Goal: Navigation & Orientation: Find specific page/section

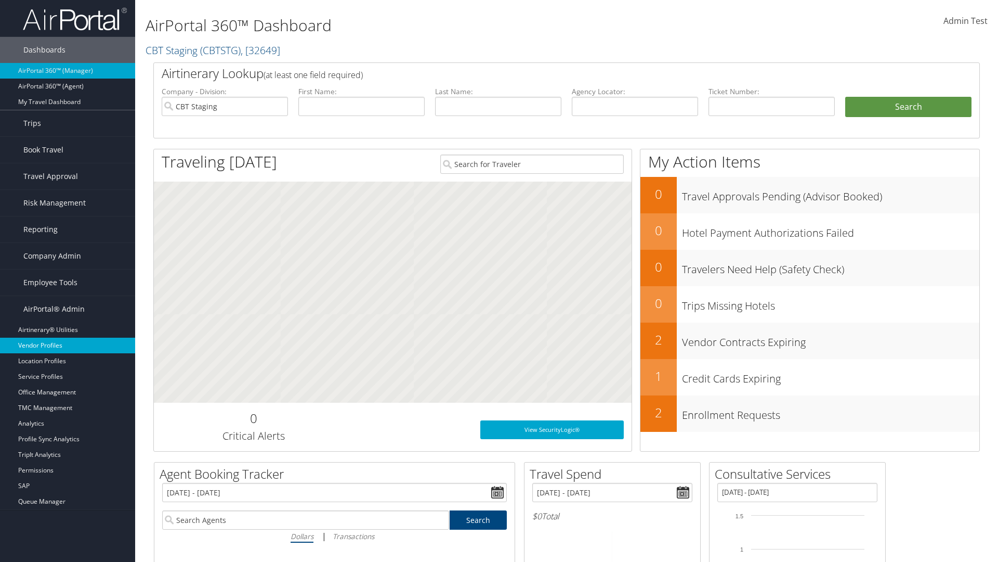
click at [68, 345] on link "Vendor Profiles" at bounding box center [67, 345] width 135 height 16
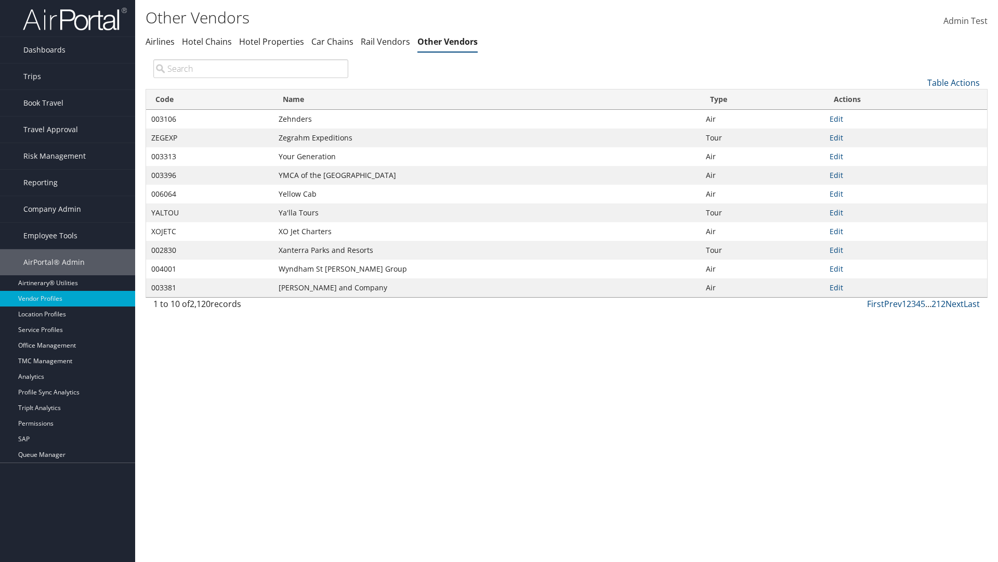
click at [210, 99] on th "Code" at bounding box center [209, 99] width 127 height 20
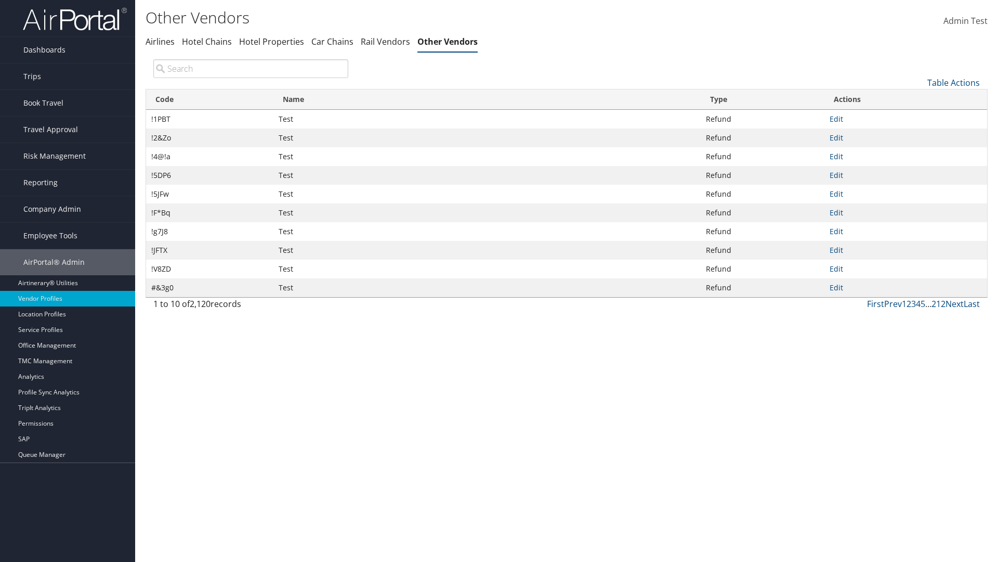
click at [210, 99] on th "Code" at bounding box center [209, 99] width 127 height 20
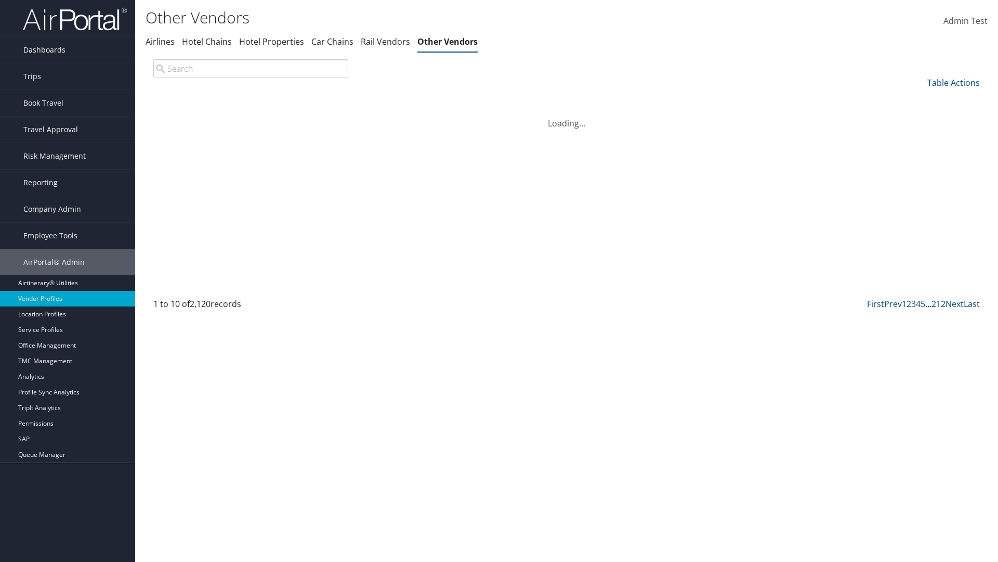
click at [487, 99] on th "Name" at bounding box center [486, 99] width 427 height 20
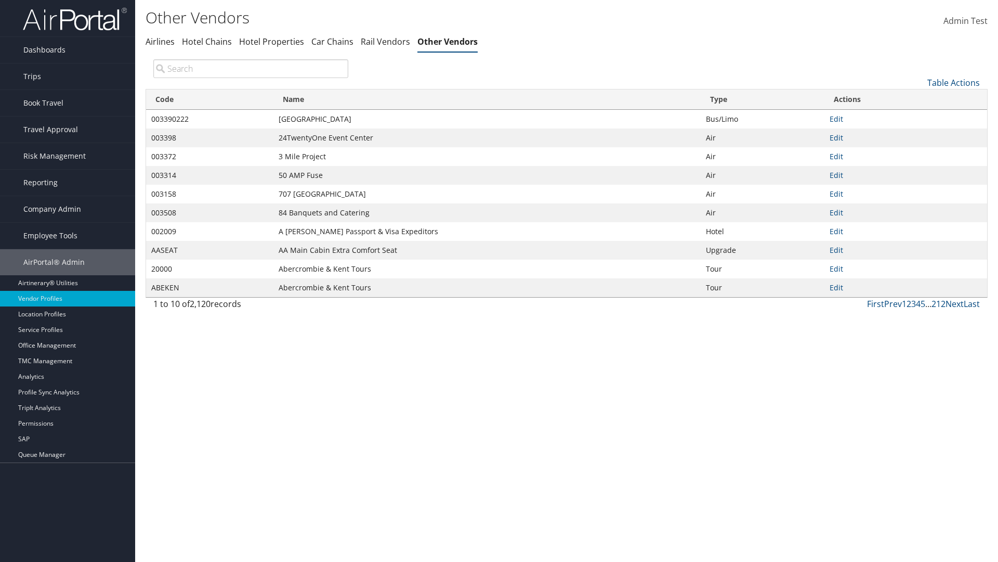
click at [487, 99] on th "Name" at bounding box center [486, 99] width 427 height 20
click at [763, 99] on th "Type" at bounding box center [763, 99] width 124 height 20
click at [954, 82] on link "Table Actions" at bounding box center [954, 82] width 53 height 11
click at [919, 151] on link "Page Length" at bounding box center [919, 152] width 137 height 18
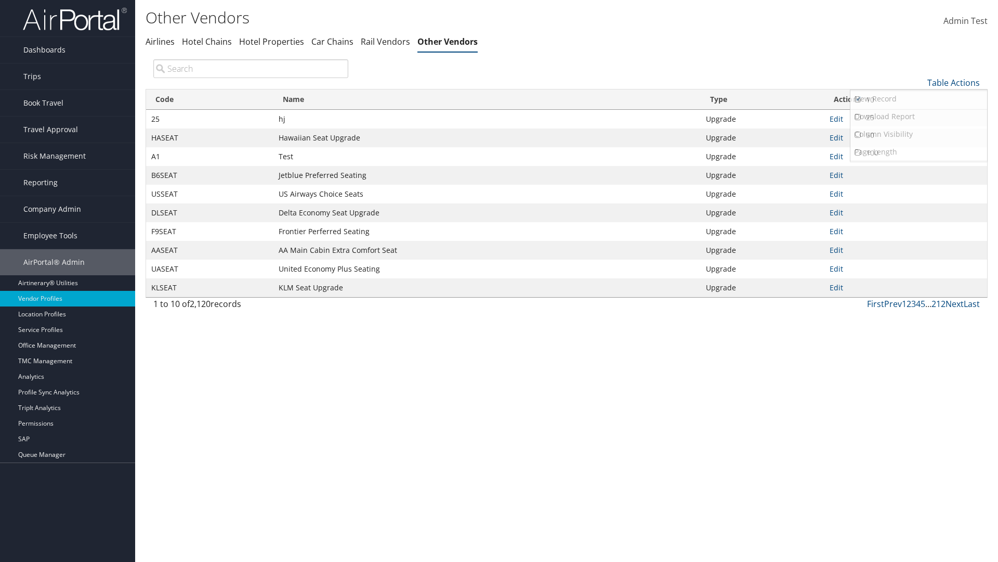
click at [919, 117] on link "25" at bounding box center [919, 118] width 137 height 18
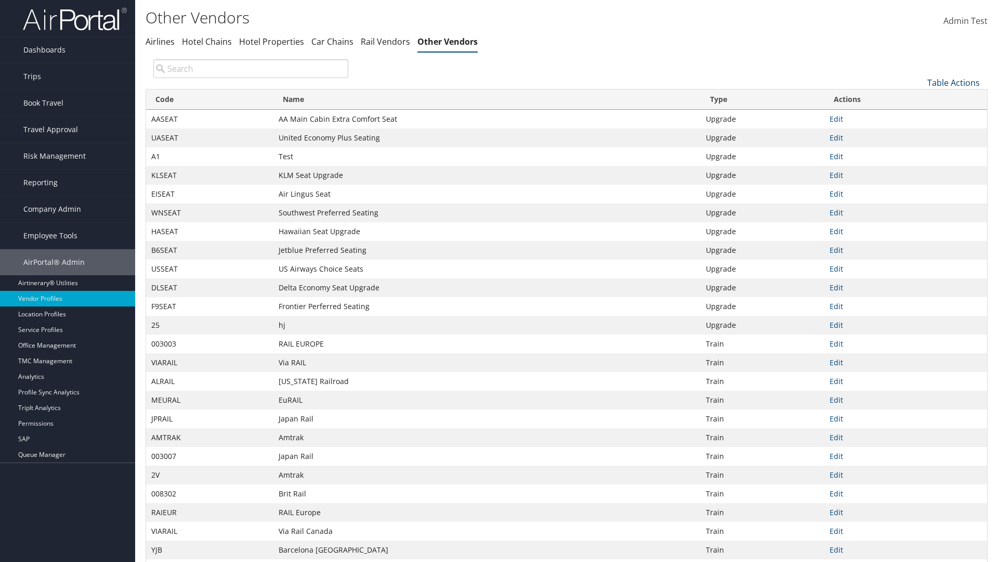
scroll to position [34, 0]
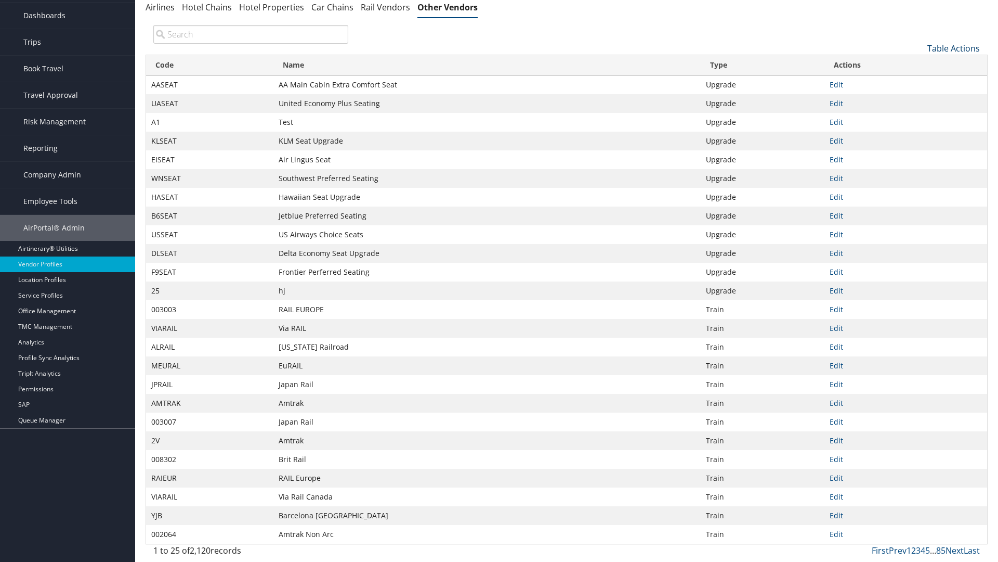
click at [954, 48] on link "Table Actions" at bounding box center [954, 48] width 53 height 11
click at [919, 117] on link "Page Length" at bounding box center [919, 118] width 137 height 18
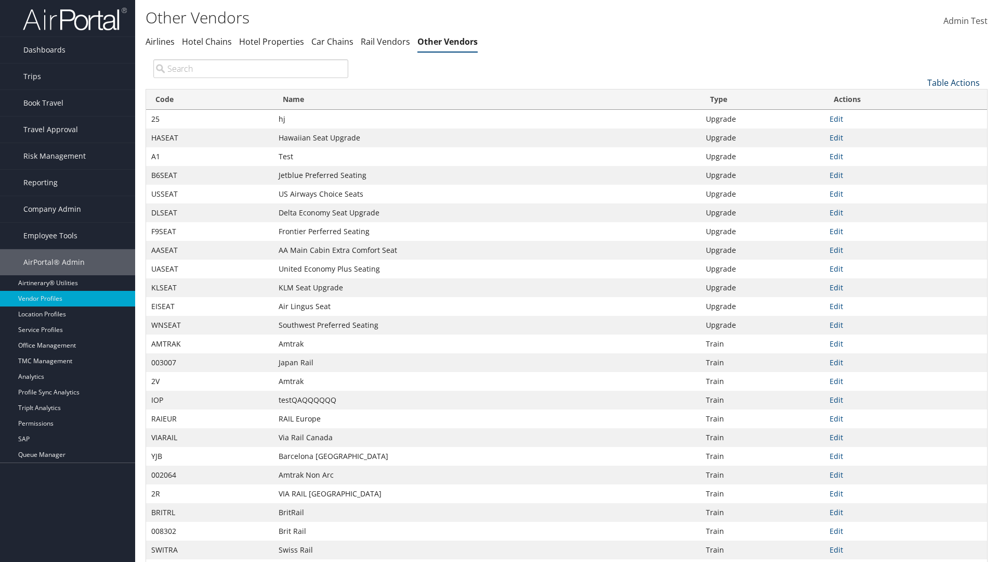
scroll to position [76, 0]
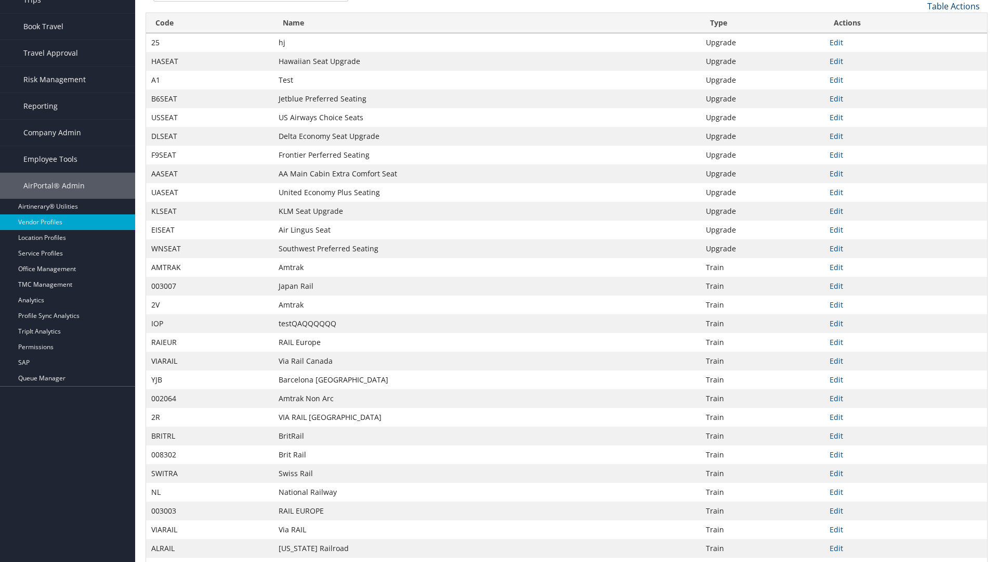
click at [954, 6] on link "Table Actions" at bounding box center [954, 6] width 53 height 11
